Goal: Information Seeking & Learning: Check status

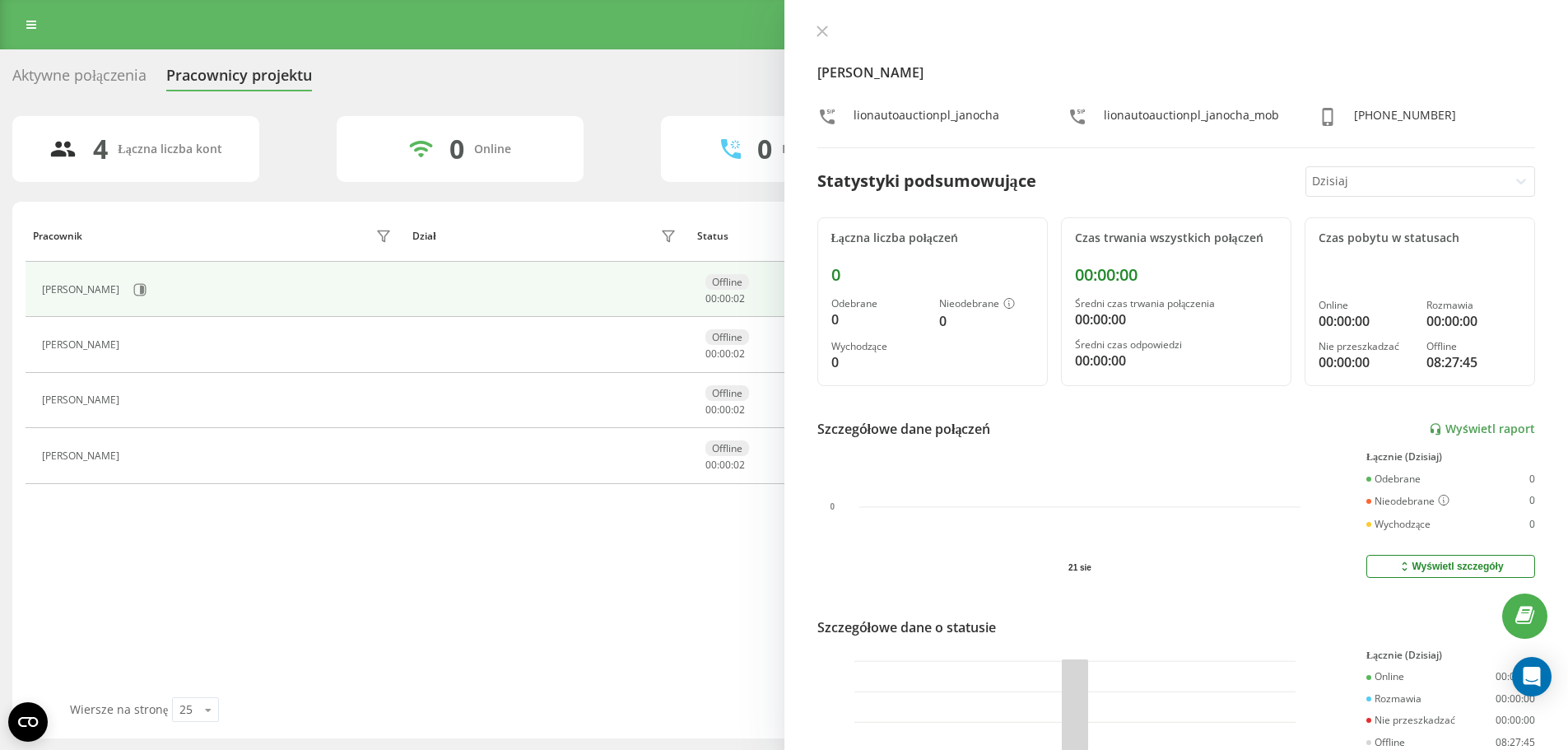
click at [527, 230] on div "Dział" at bounding box center [547, 236] width 270 height 26
click at [36, 21] on link at bounding box center [30, 25] width 30 height 23
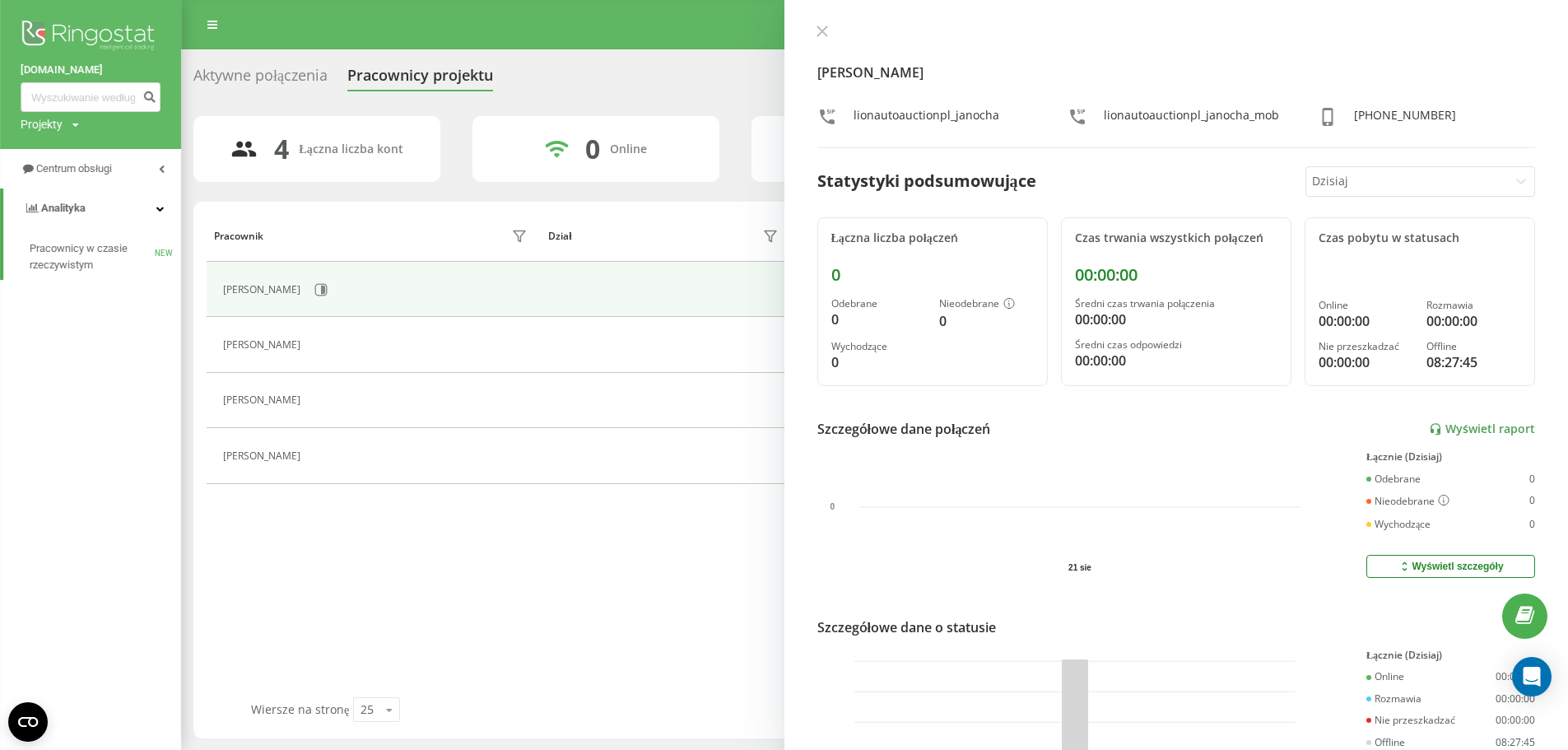
click at [287, 68] on div "Aktywne połączenia" at bounding box center [260, 79] width 134 height 25
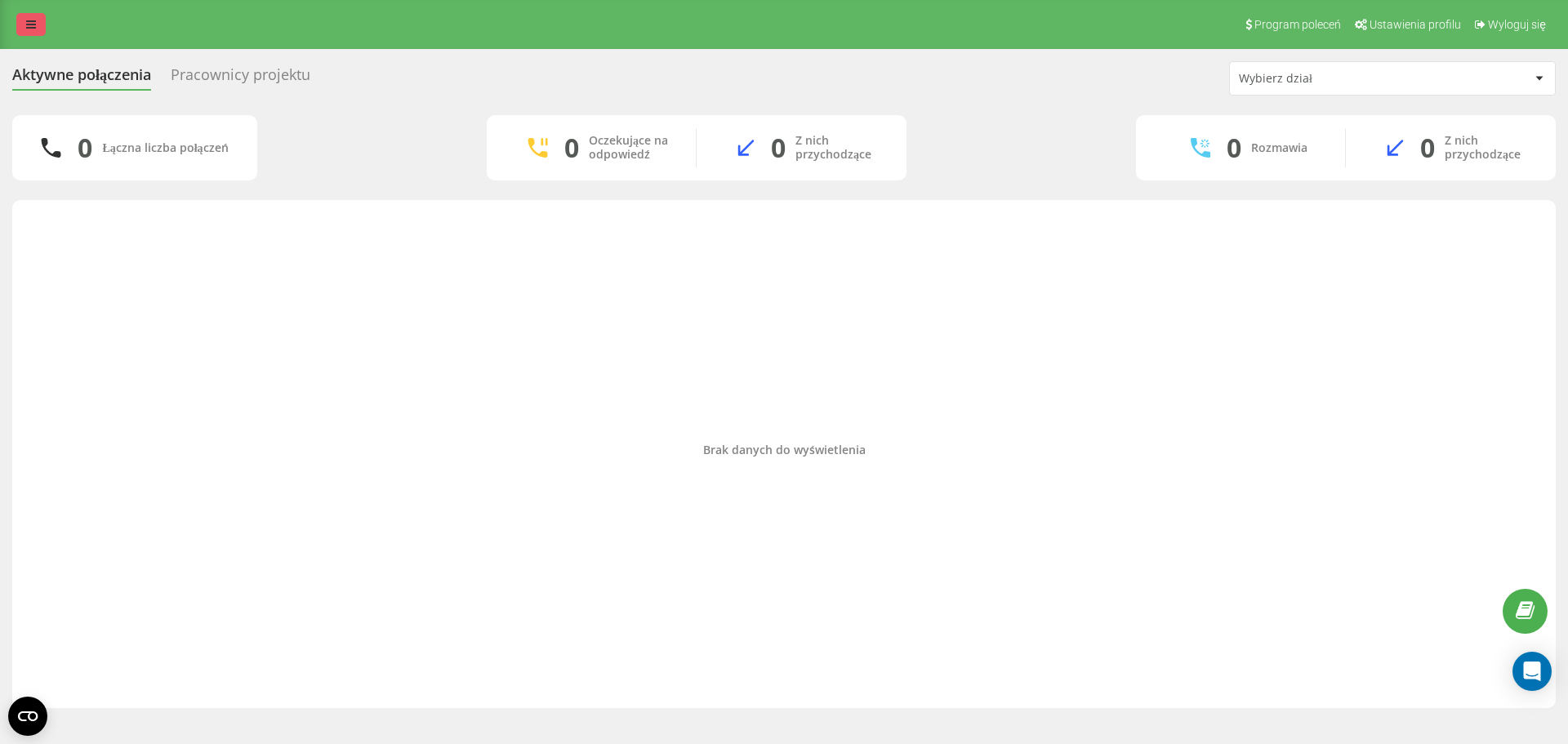
click at [22, 29] on link at bounding box center [30, 24] width 29 height 23
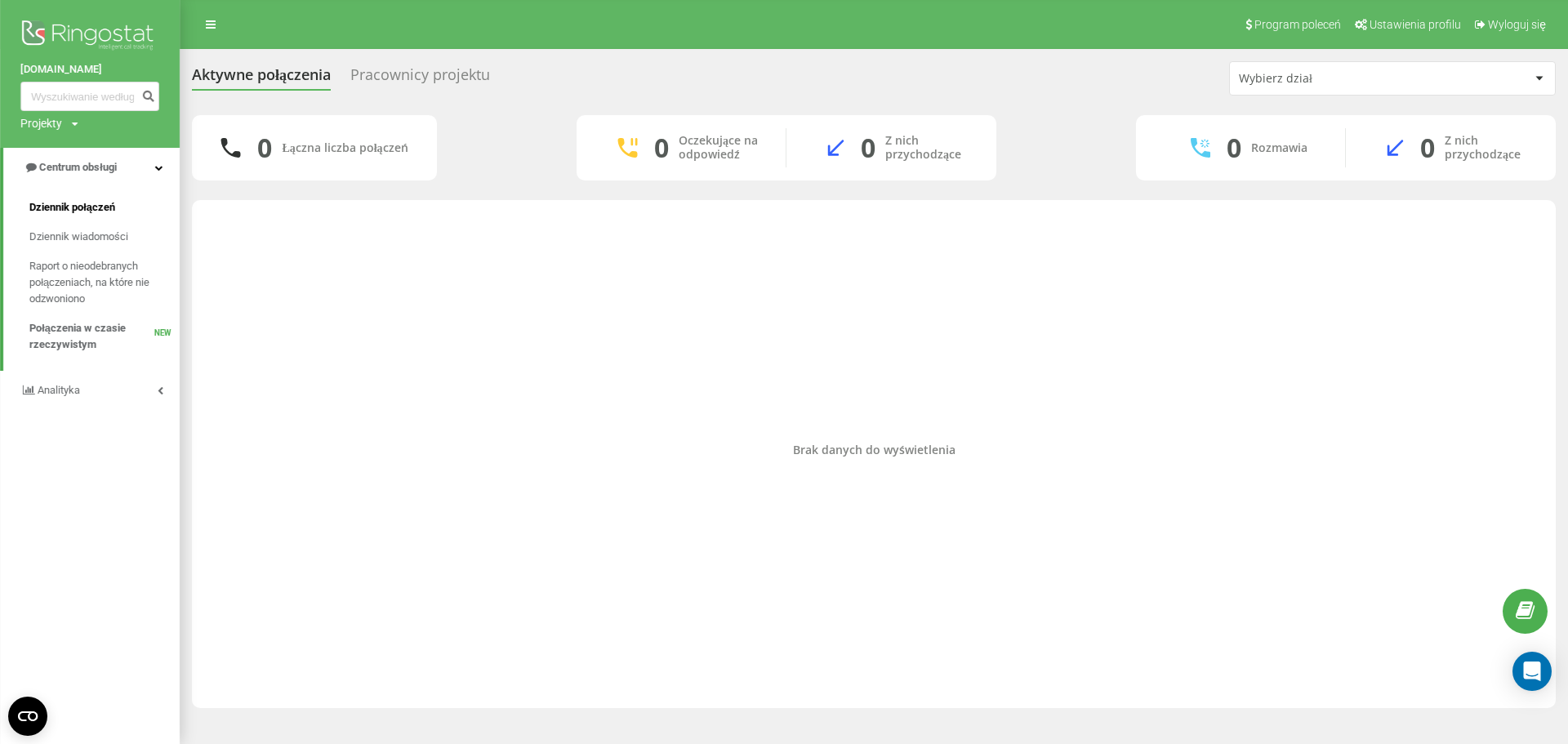
click at [101, 214] on span "Dziennik połączeń" at bounding box center [72, 207] width 86 height 16
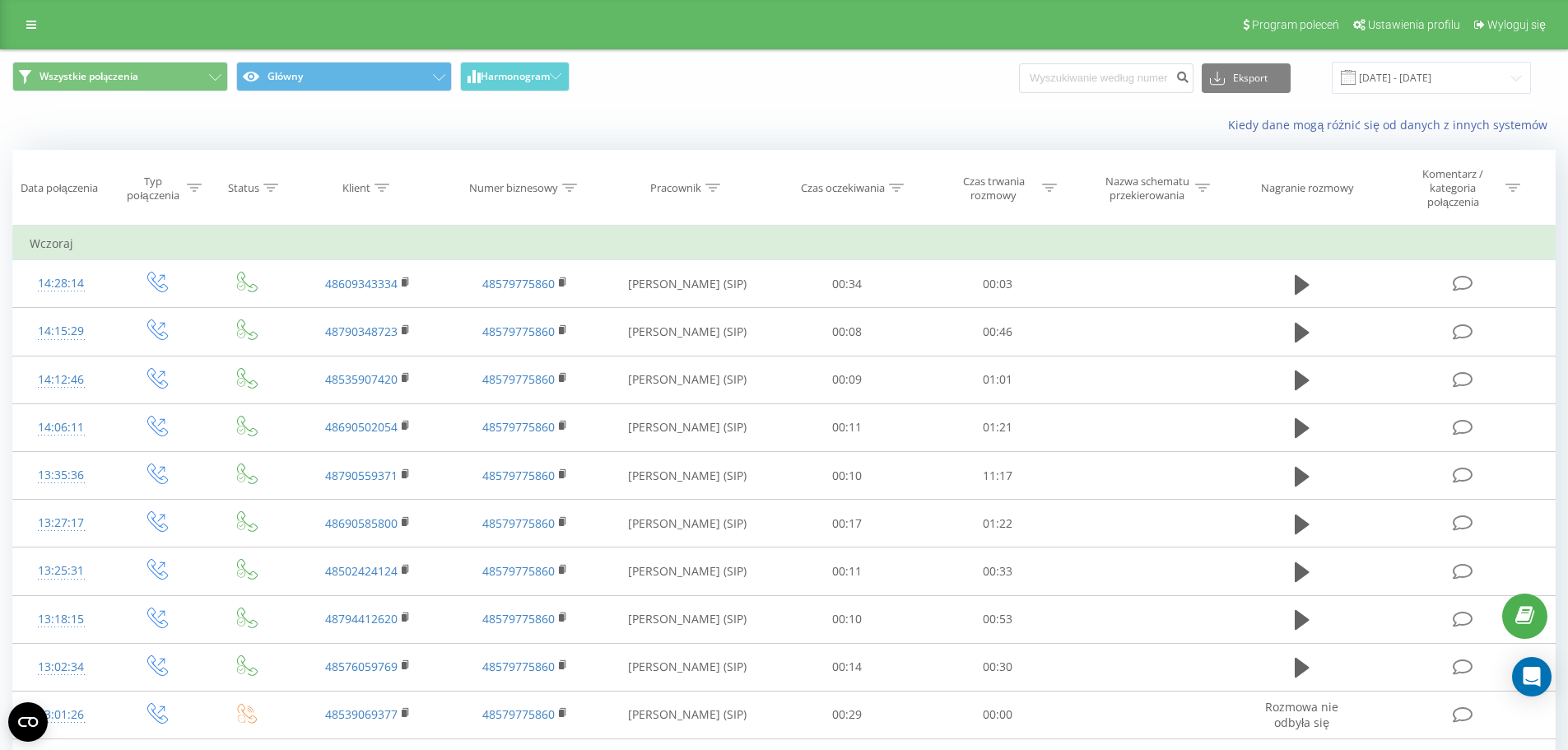
click at [1445, 55] on div "Wszystkie połączenia Główny Harmonogram Eksport .csv .xls .xlsx 21.07.2025 - 21…" at bounding box center [784, 77] width 1567 height 55
click at [1443, 67] on input "[DATE] - [DATE]" at bounding box center [1432, 78] width 199 height 32
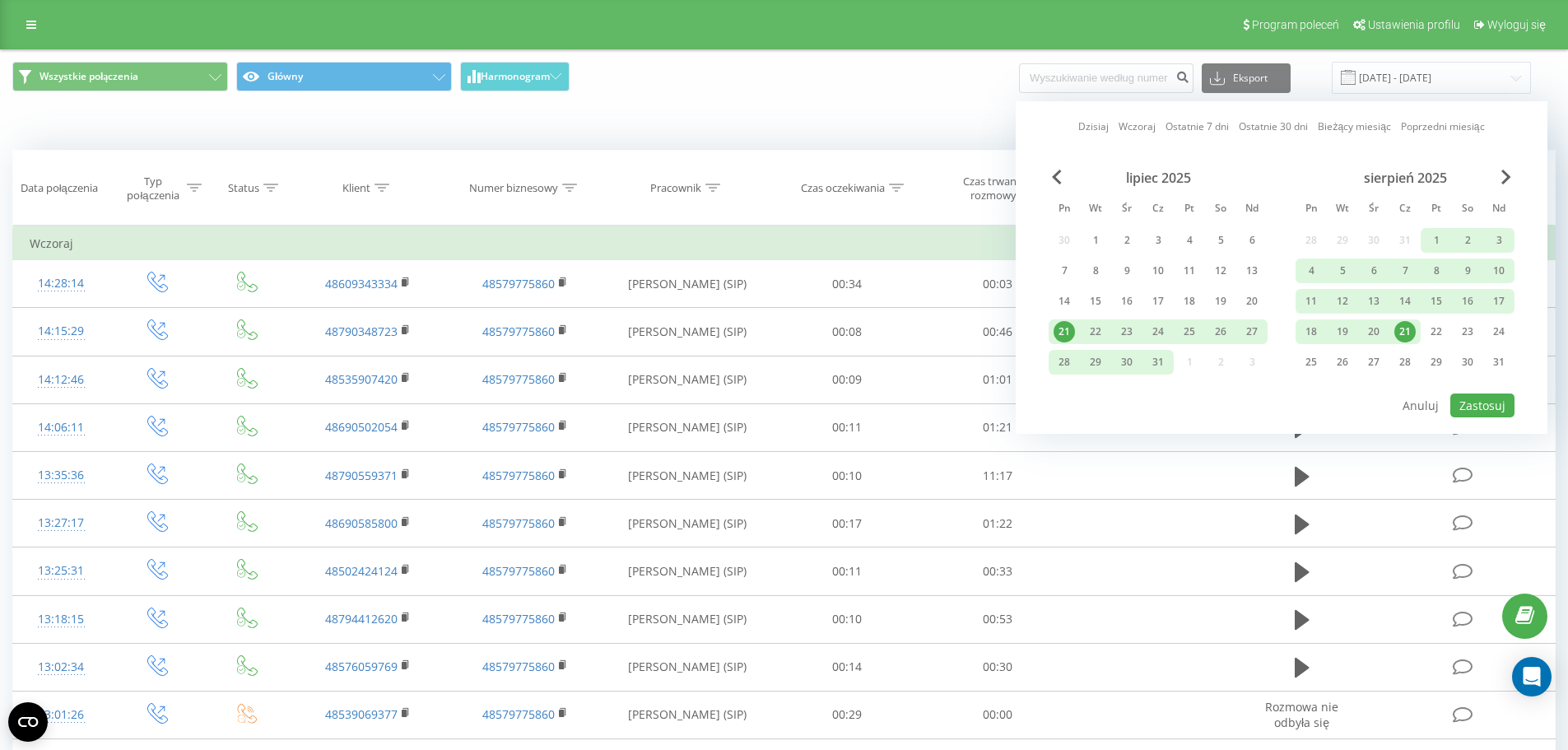
click at [1407, 331] on div "21" at bounding box center [1405, 331] width 21 height 21
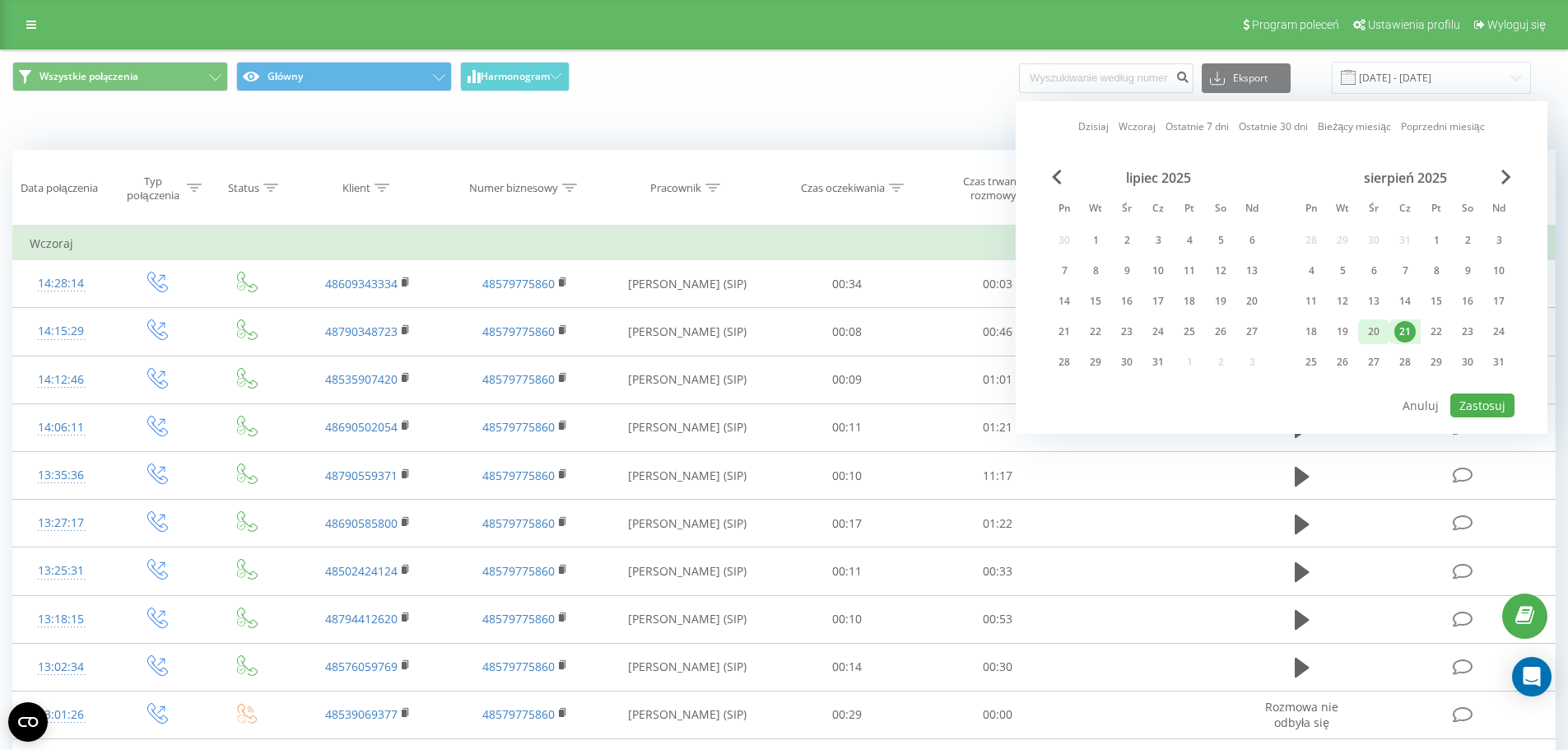
click at [1360, 333] on div "20" at bounding box center [1374, 331] width 31 height 25
click at [1404, 333] on div "21" at bounding box center [1405, 331] width 21 height 21
click at [1370, 324] on div "20" at bounding box center [1374, 331] width 21 height 21
click at [1488, 408] on button "Zastosuj" at bounding box center [1483, 406] width 64 height 24
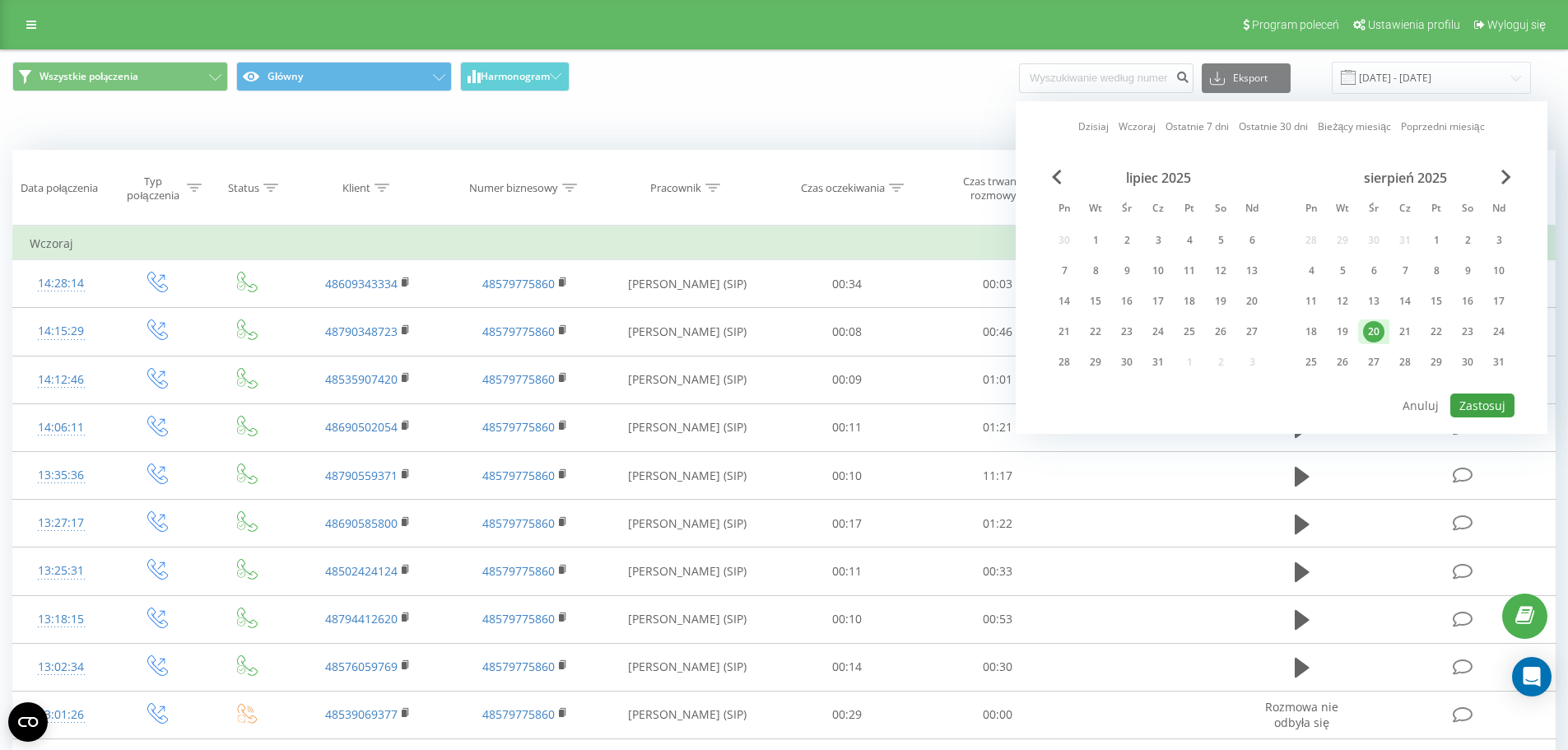
type input "[DATE] - [DATE]"
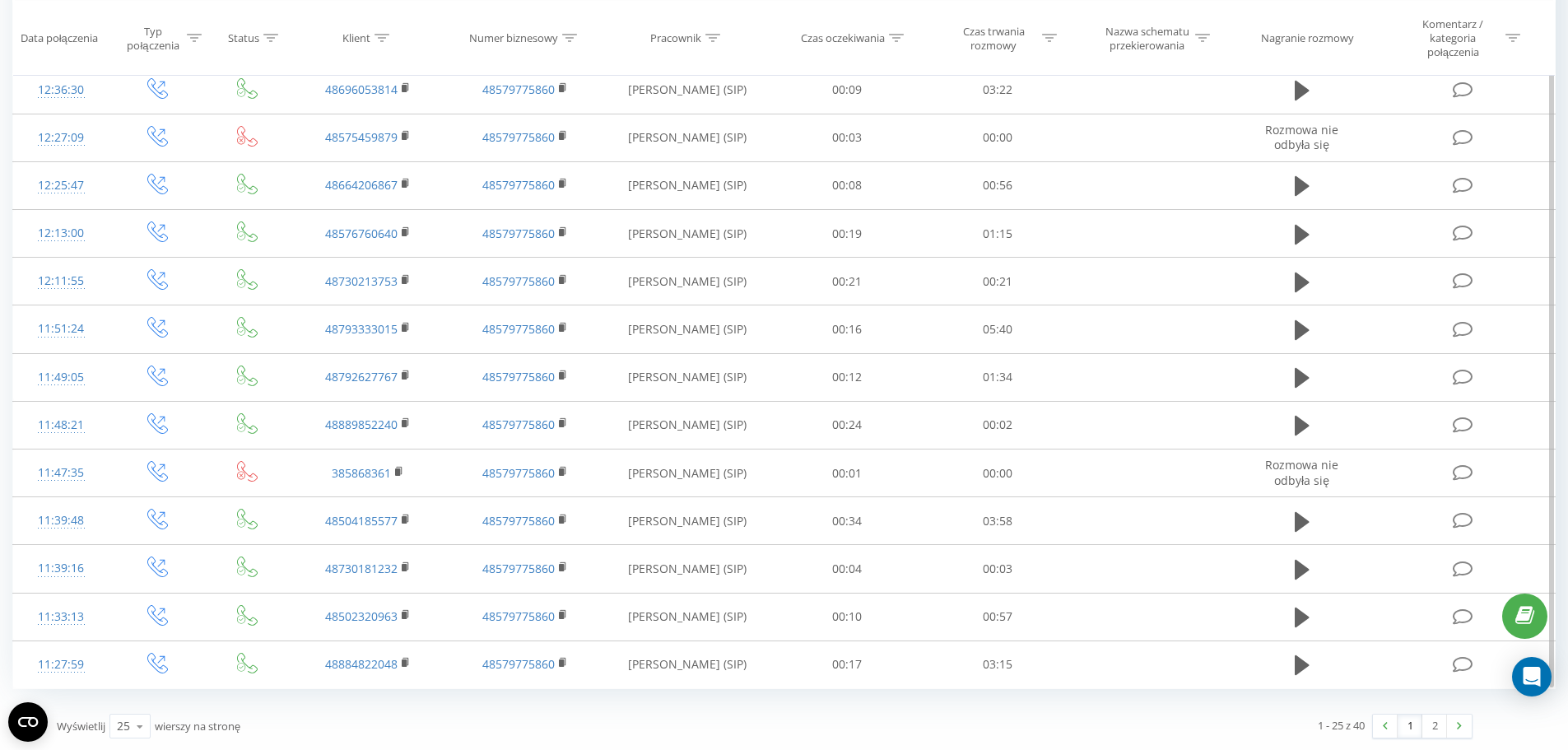
scroll to position [770, 0]
click at [1427, 727] on link "2" at bounding box center [1434, 725] width 25 height 23
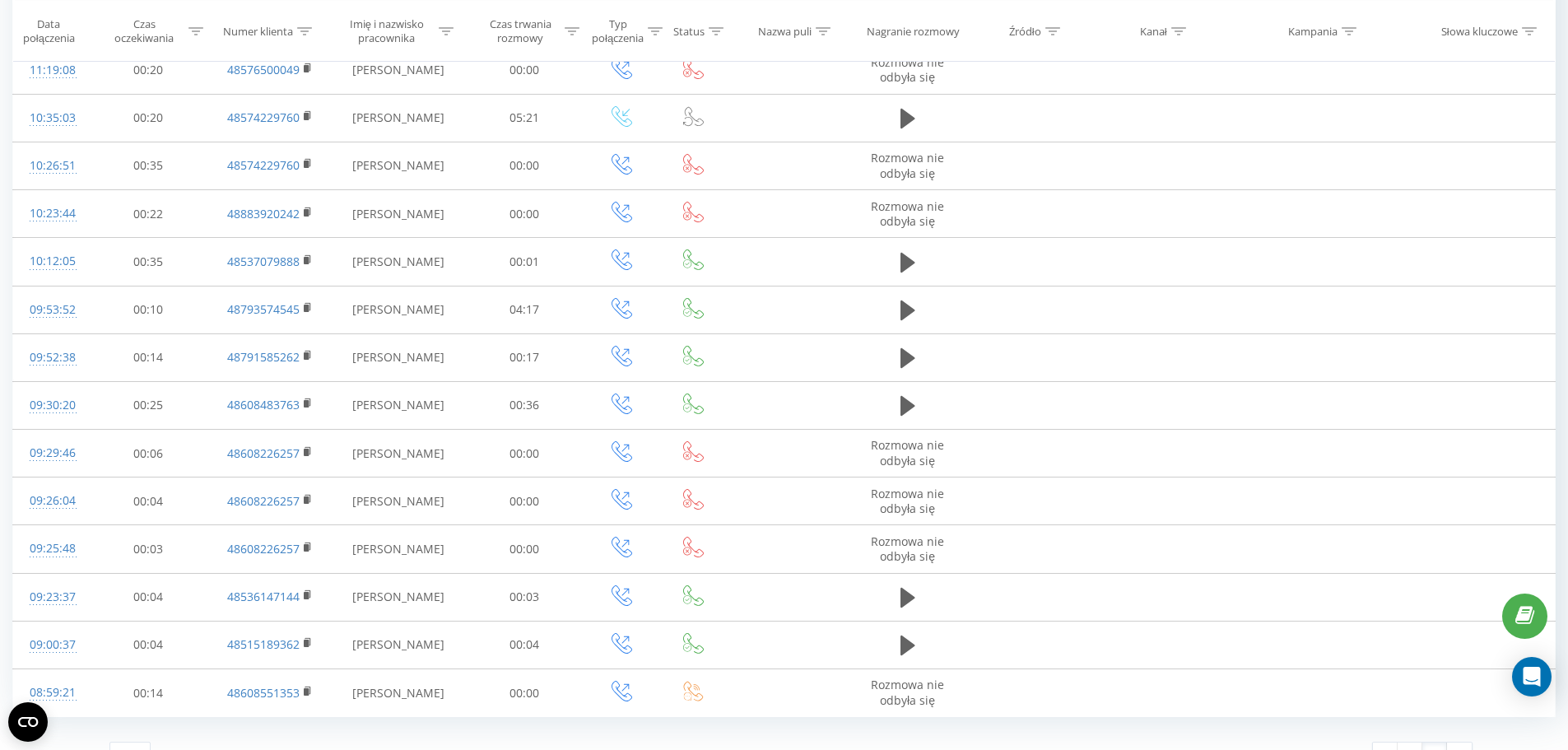
scroll to position [276, 0]
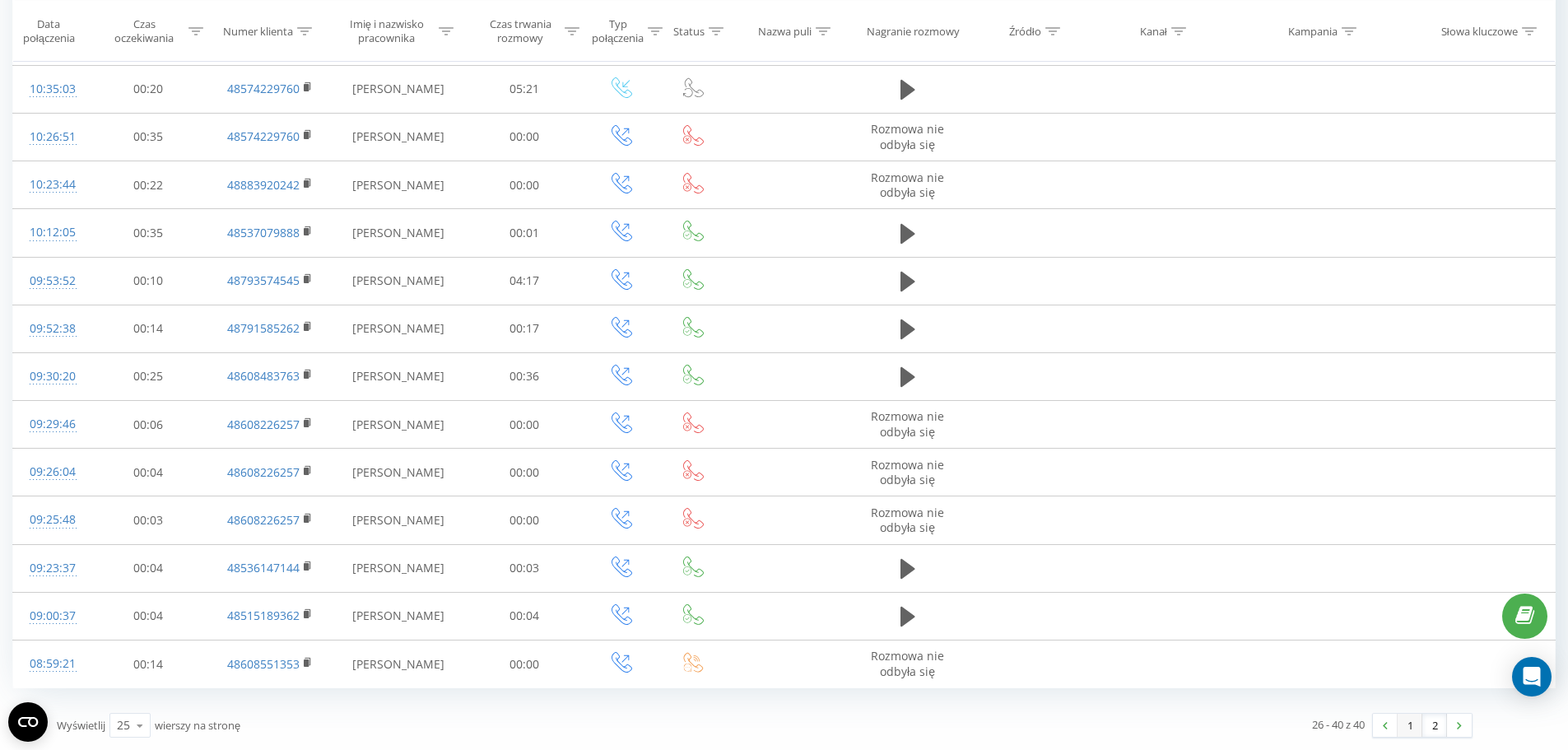
click at [1408, 720] on link "1" at bounding box center [1410, 725] width 25 height 23
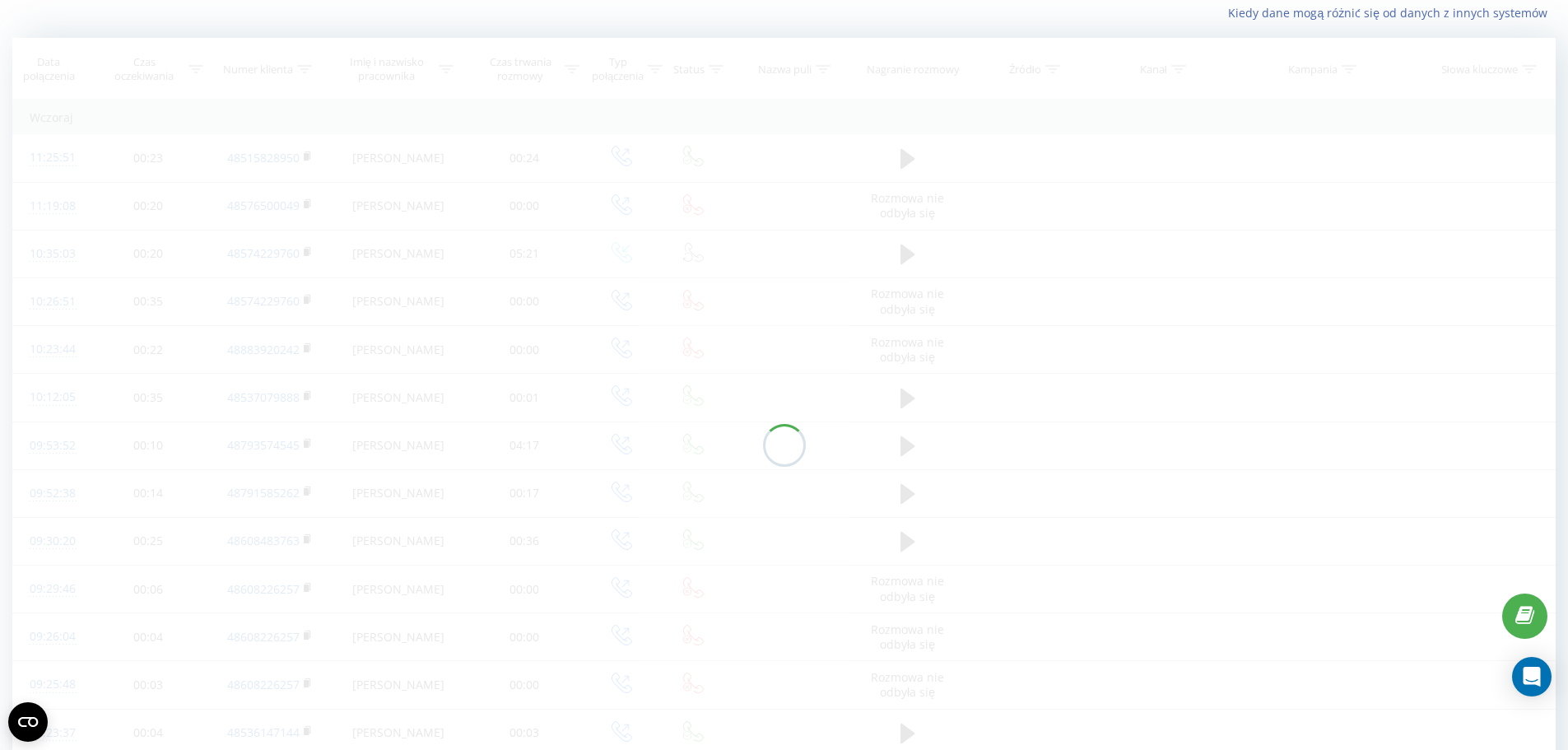
scroll to position [109, 0]
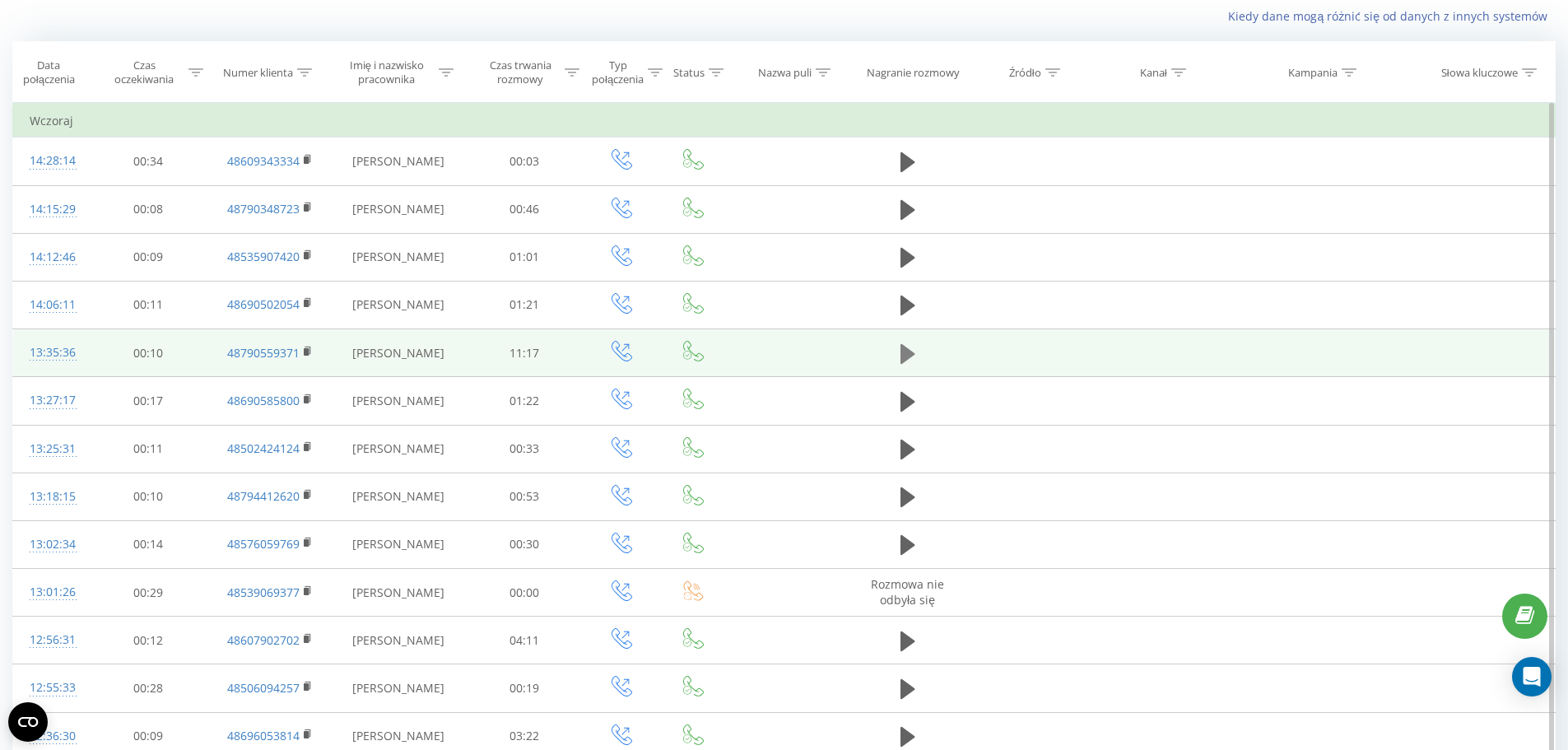
click at [906, 353] on icon at bounding box center [909, 353] width 15 height 19
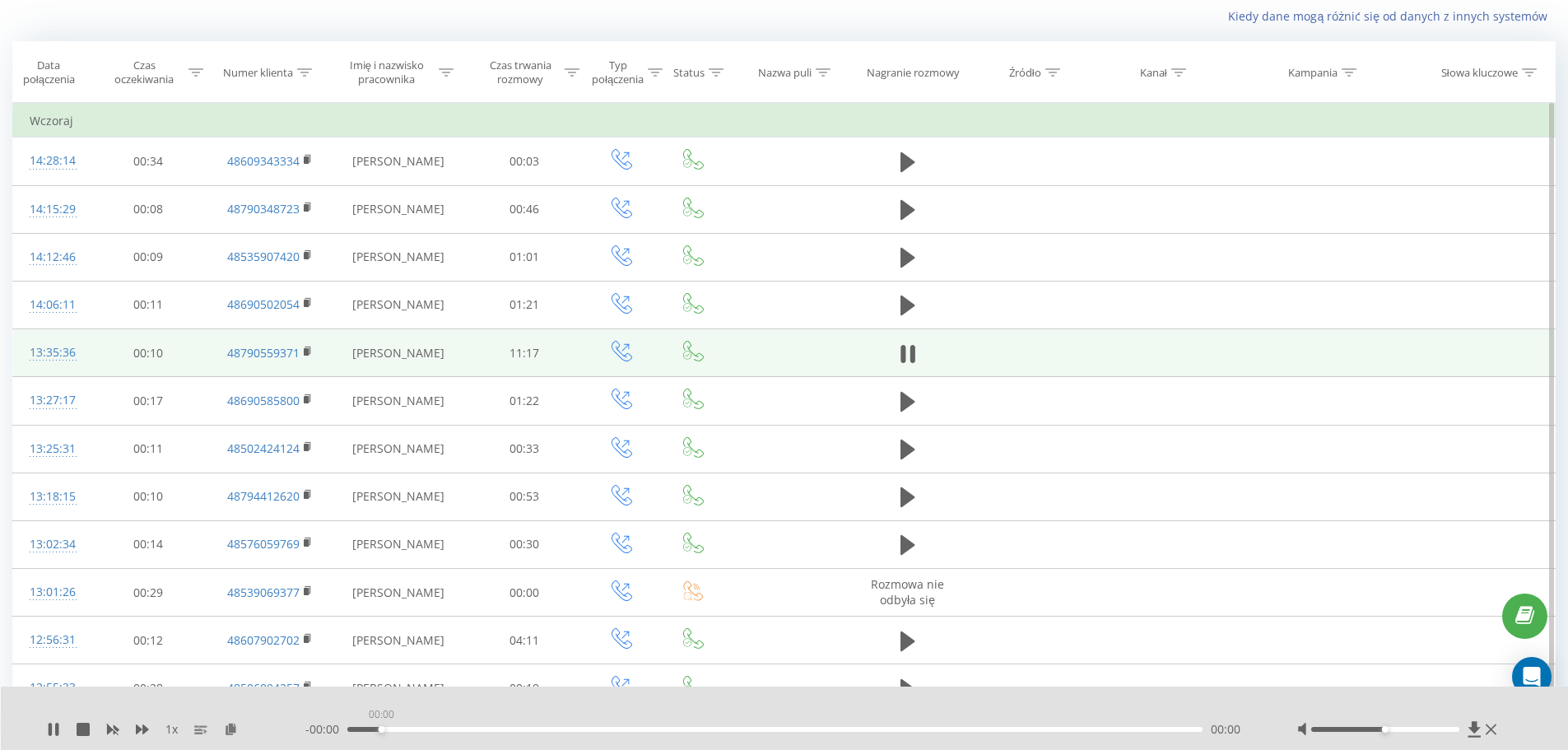
click at [382, 730] on div "00:00" at bounding box center [775, 730] width 856 height 5
click at [378, 731] on div "00:01" at bounding box center [775, 730] width 856 height 5
click at [429, 731] on div "00:25" at bounding box center [775, 730] width 856 height 5
click at [563, 728] on div "01:06" at bounding box center [775, 730] width 856 height 5
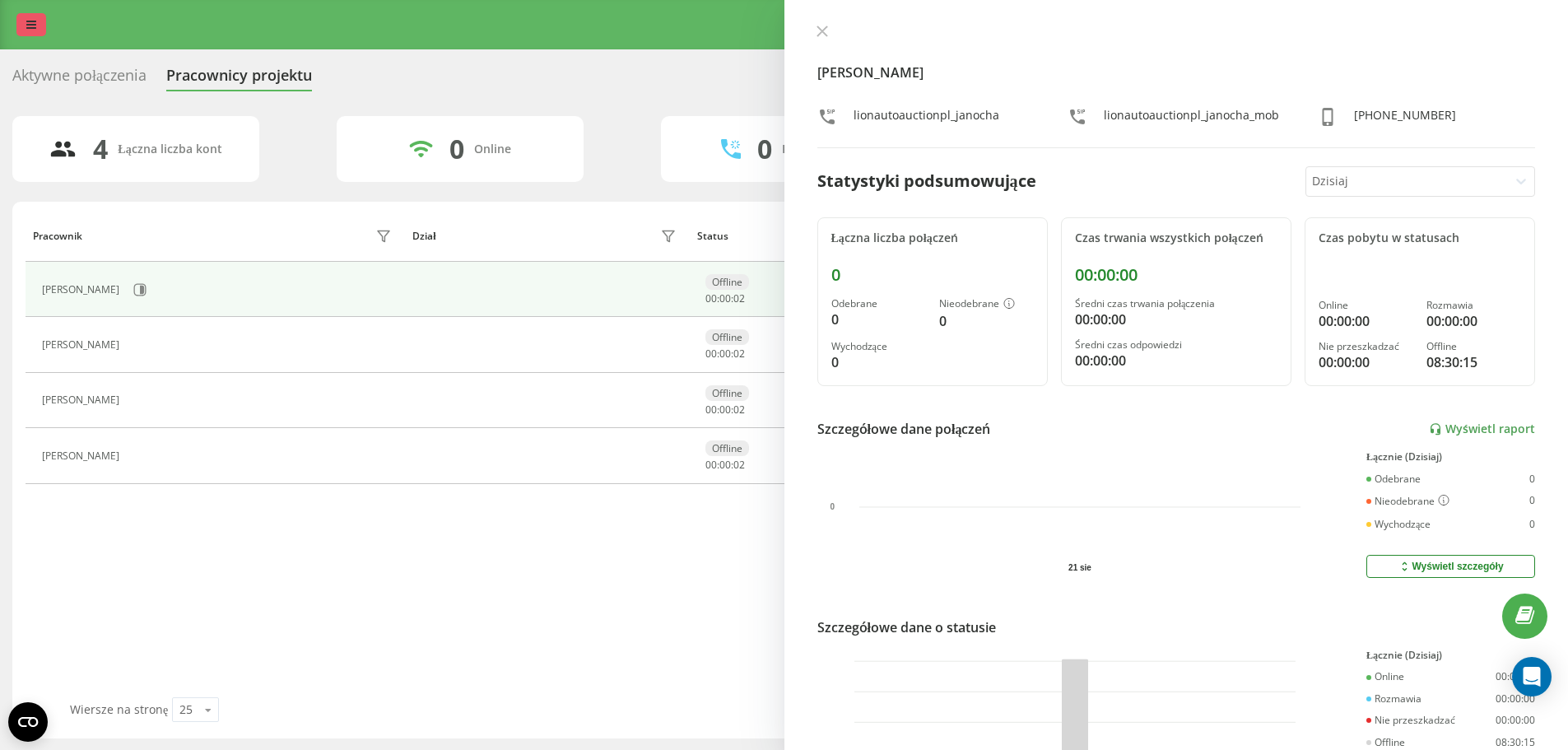
click at [25, 17] on link at bounding box center [30, 25] width 30 height 23
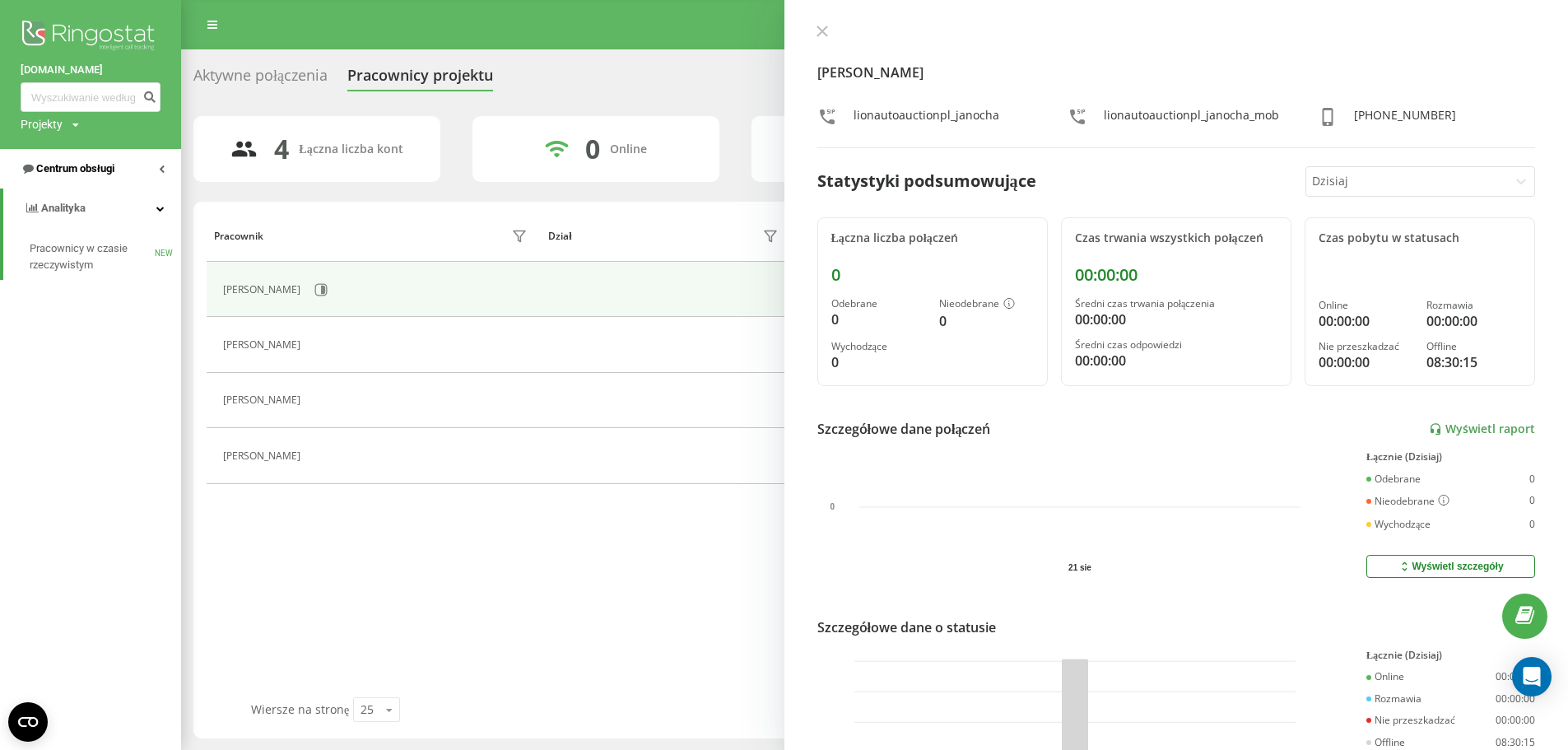
click at [83, 168] on span "Centrum obsługi" at bounding box center [75, 168] width 79 height 13
click at [82, 205] on span "Dziennik połączeń" at bounding box center [73, 209] width 86 height 16
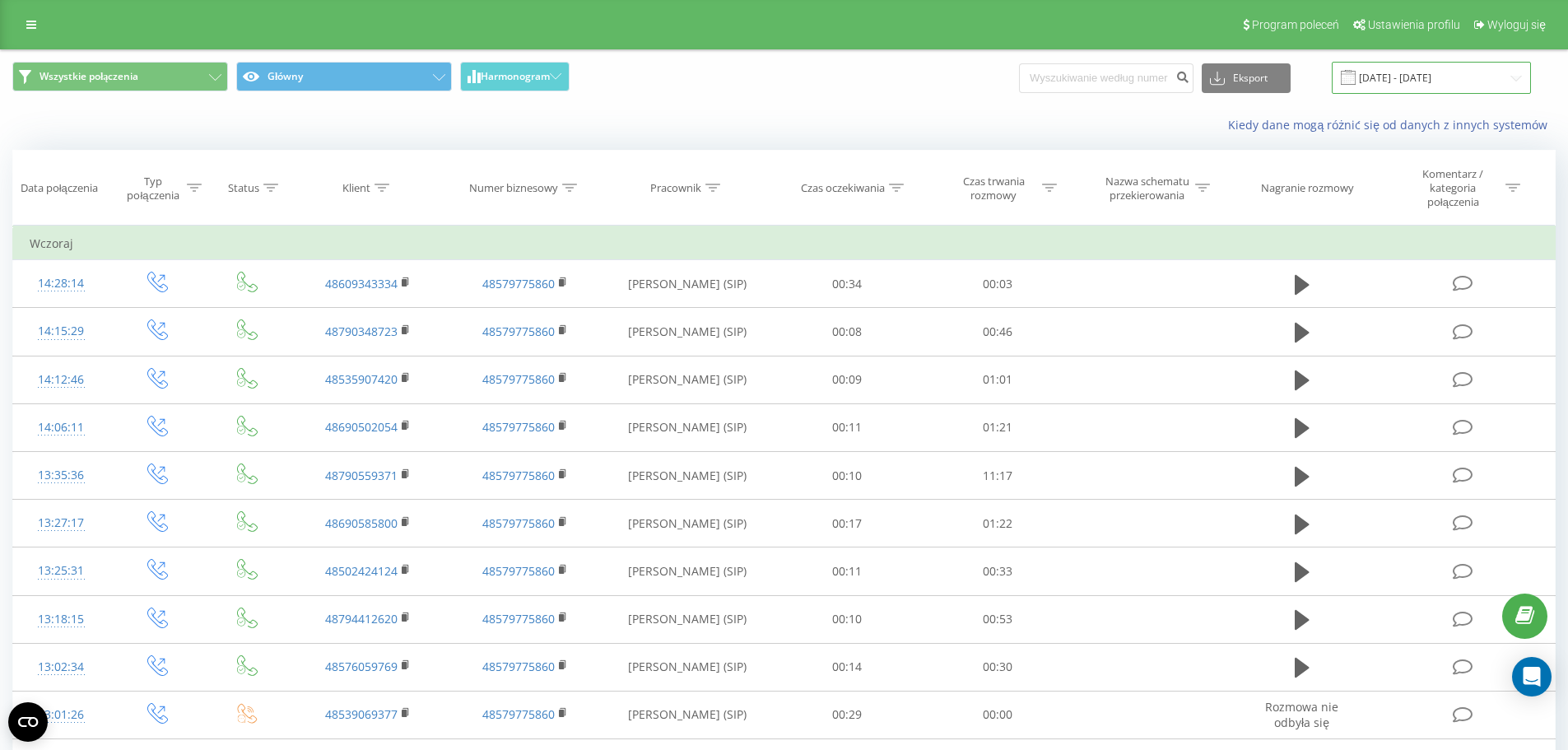
click at [1442, 74] on input "[DATE] - [DATE]" at bounding box center [1432, 78] width 199 height 32
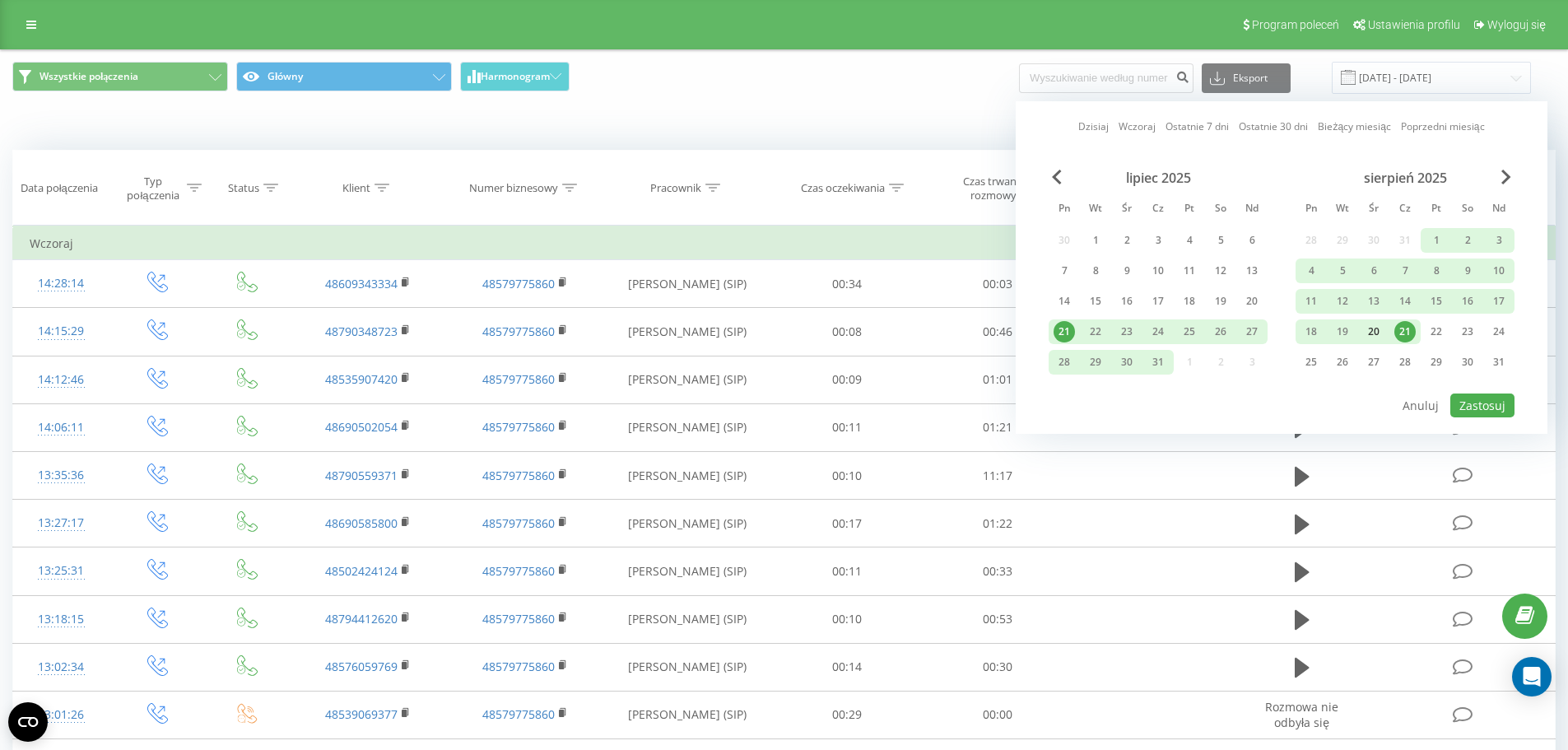
click at [1374, 330] on div "20" at bounding box center [1374, 331] width 21 height 21
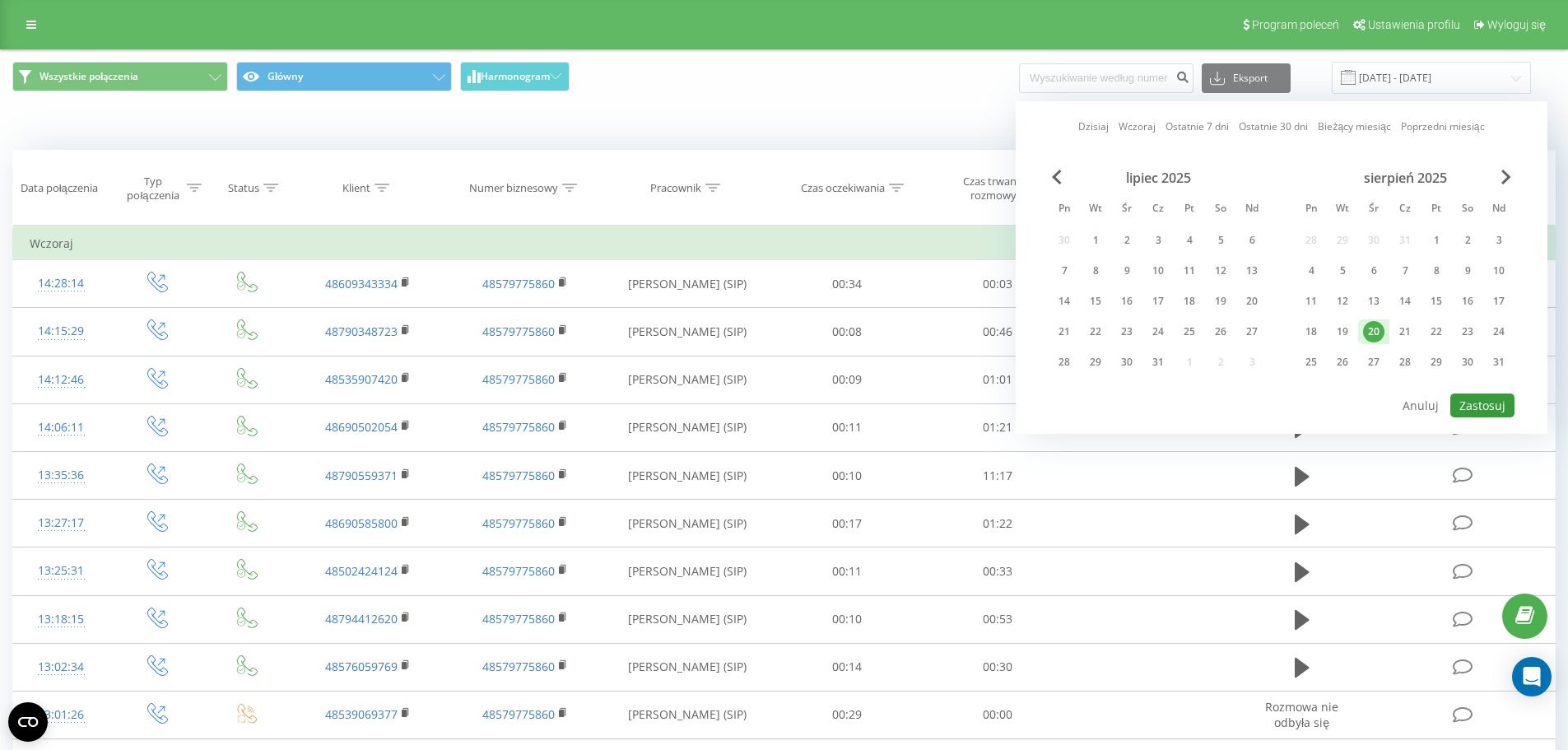
click at [1501, 412] on button "Zastosuj" at bounding box center [1483, 406] width 64 height 24
type input "[DATE] - [DATE]"
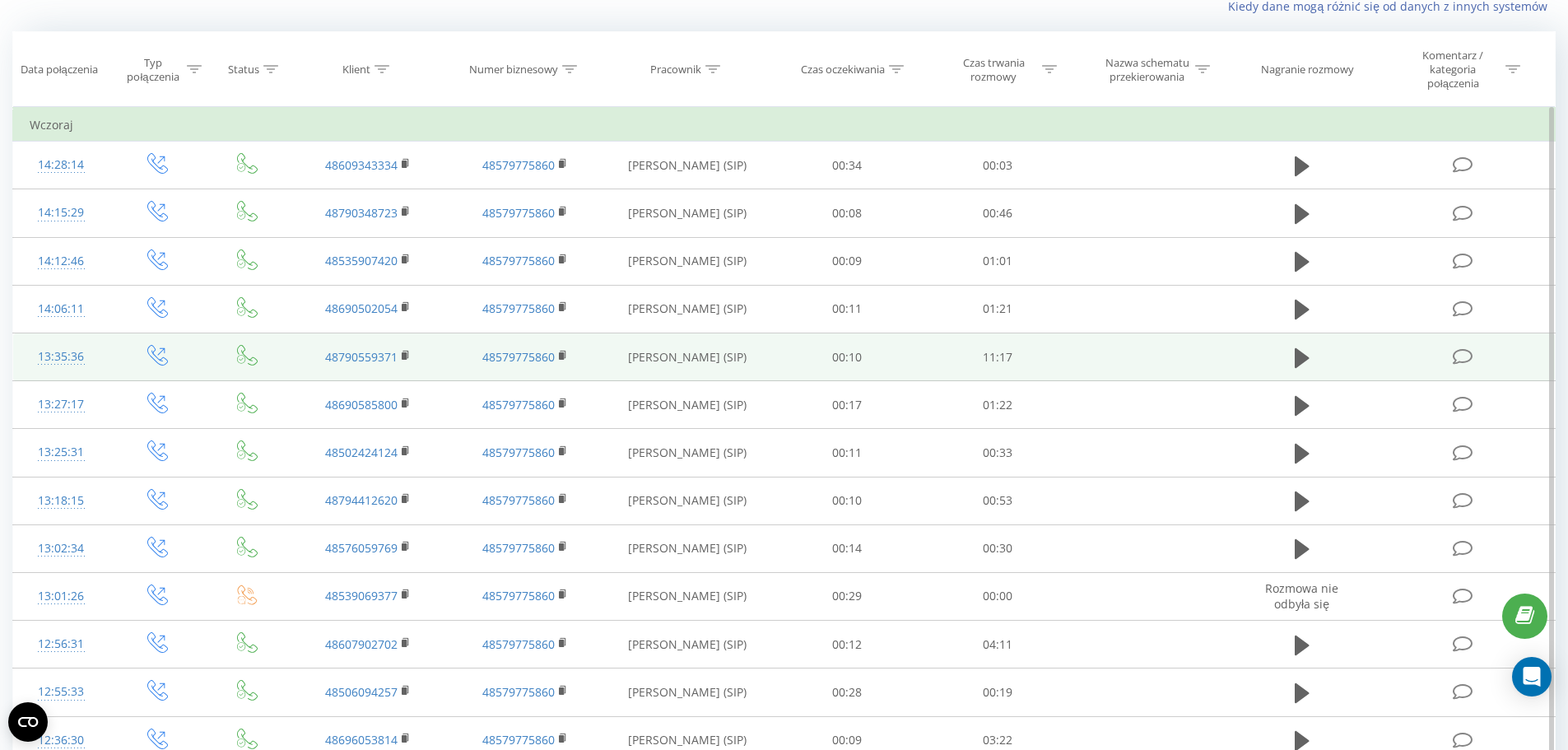
scroll to position [165, 0]
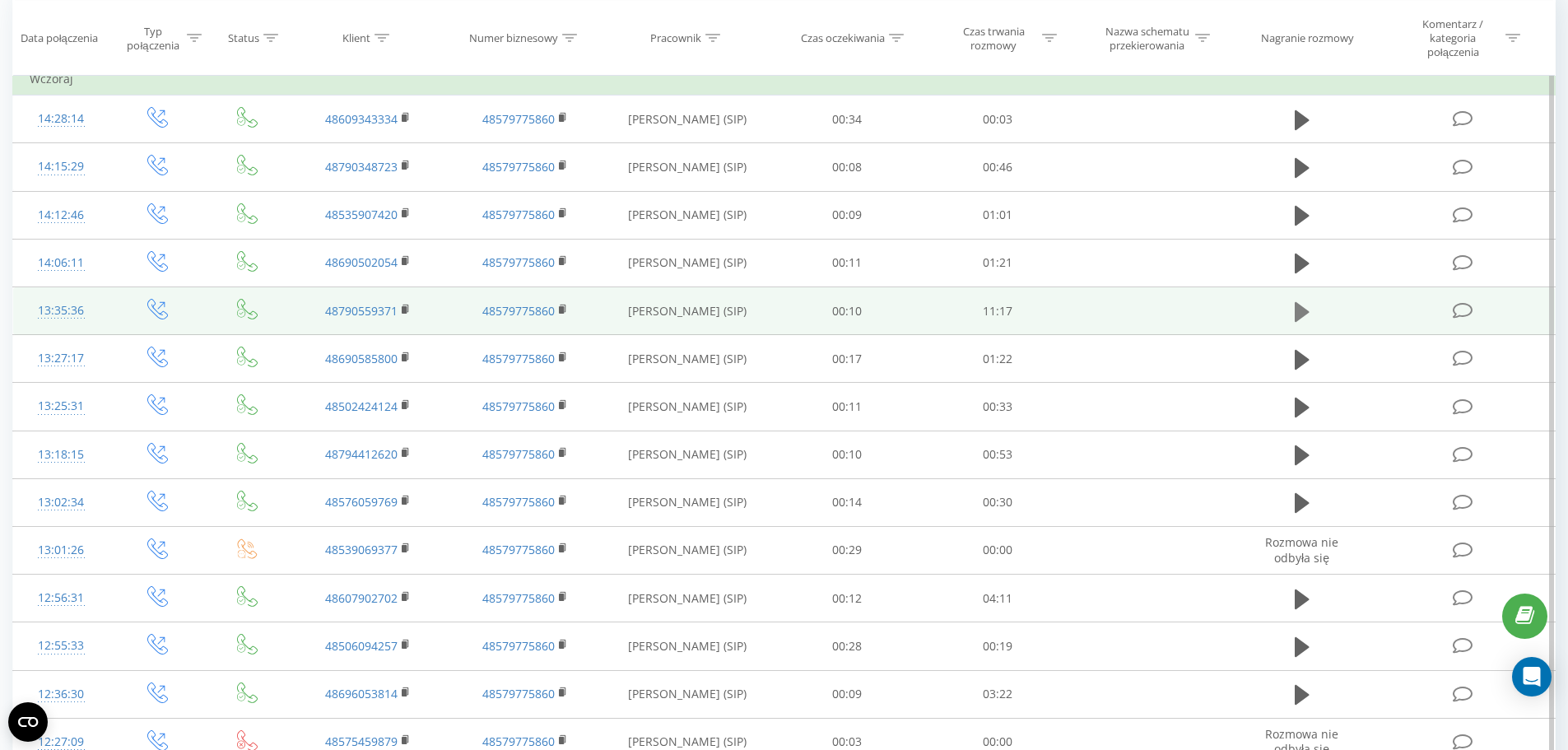
click at [1298, 309] on icon at bounding box center [1303, 310] width 15 height 19
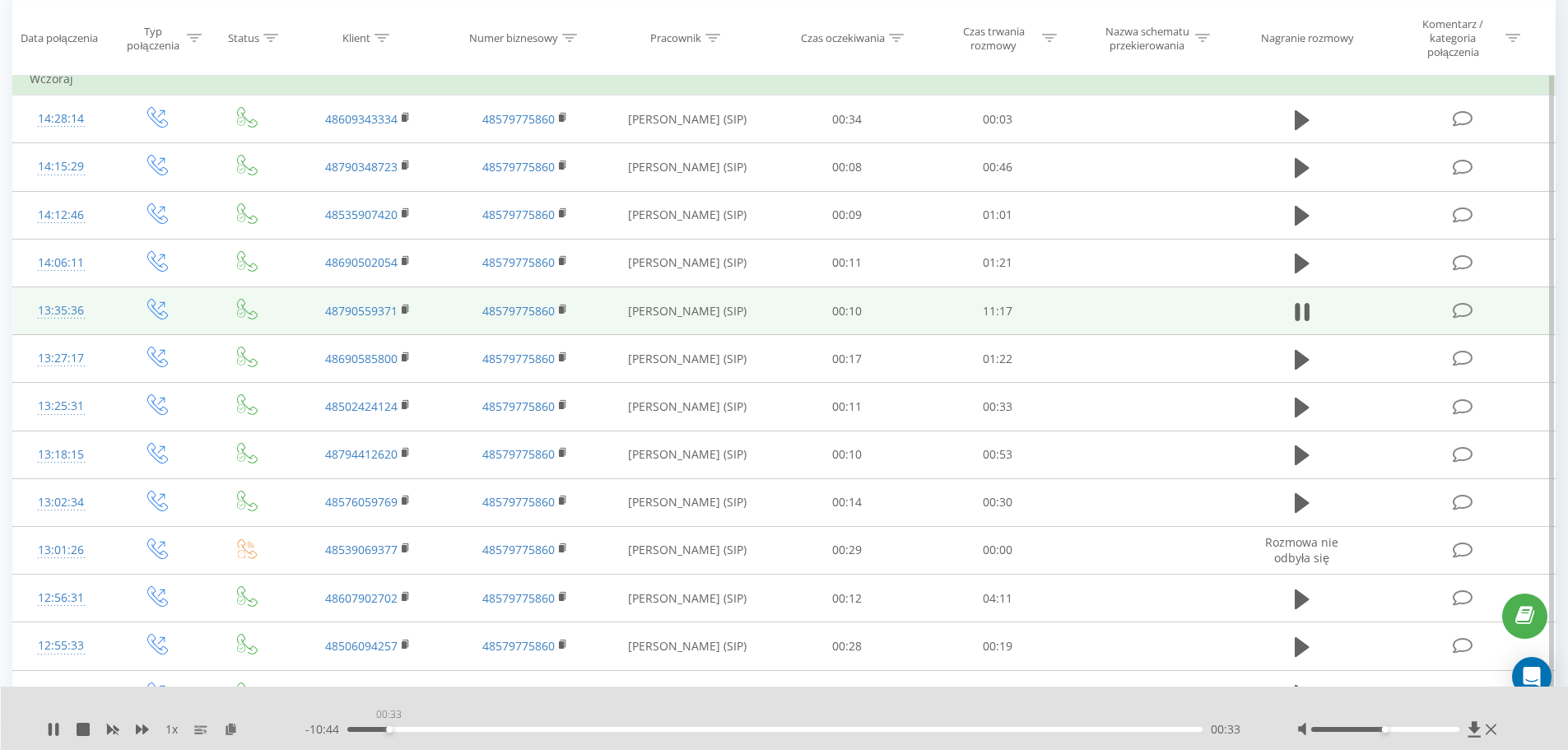
click at [389, 730] on div "00:33" at bounding box center [775, 730] width 856 height 5
click at [440, 730] on div "00:33" at bounding box center [775, 730] width 856 height 5
click at [50, 734] on icon at bounding box center [50, 730] width 3 height 14
click at [49, 730] on icon at bounding box center [53, 730] width 10 height 14
click at [476, 730] on div "01:42" at bounding box center [775, 730] width 856 height 5
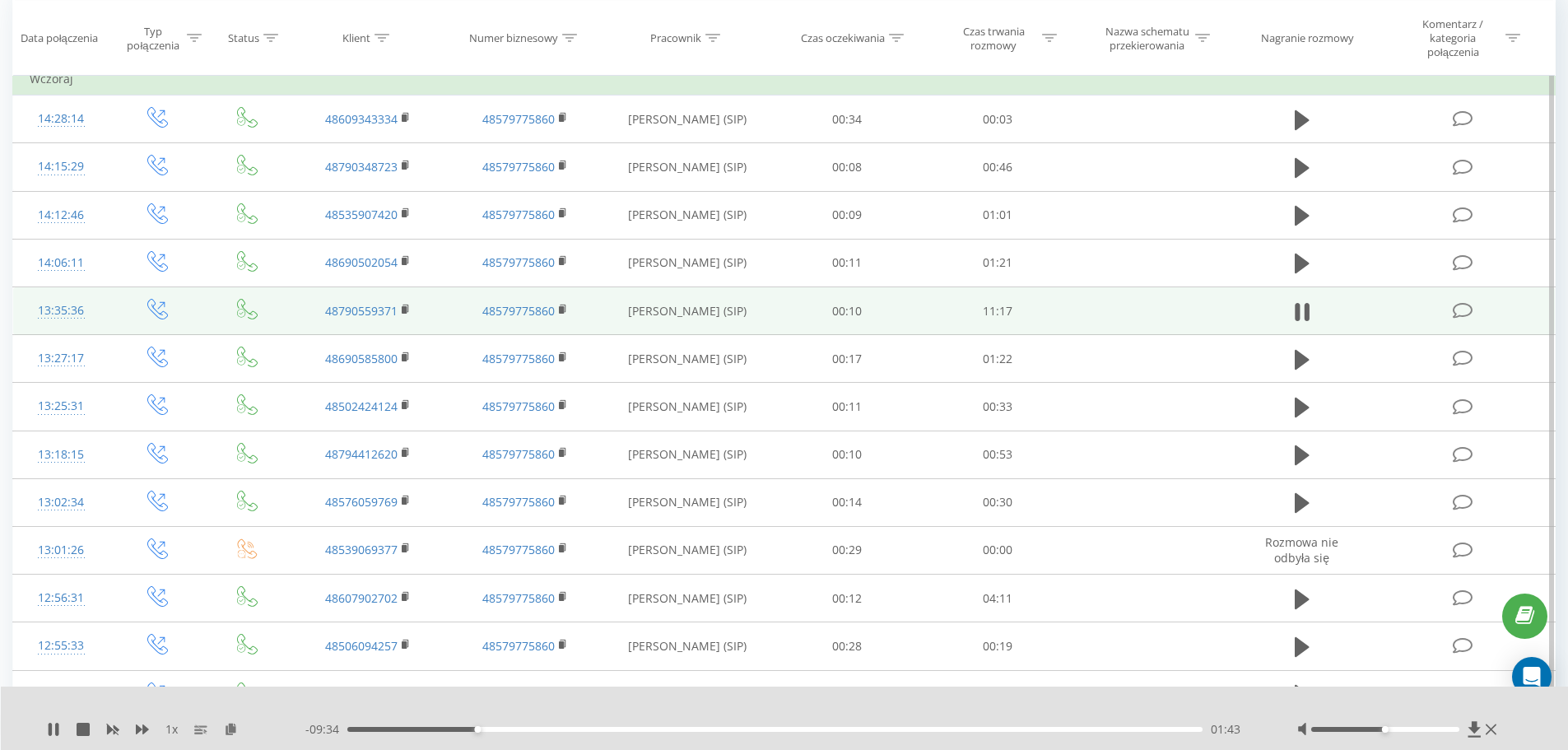
click at [501, 731] on div "01:43" at bounding box center [775, 730] width 856 height 5
click at [524, 731] on div "00:00" at bounding box center [775, 730] width 856 height 5
click at [675, 731] on div "02:23" at bounding box center [775, 730] width 856 height 5
click at [795, 729] on div "00:00" at bounding box center [775, 730] width 856 height 5
click at [55, 727] on icon at bounding box center [54, 730] width 14 height 14
